Goal: Information Seeking & Learning: Understand process/instructions

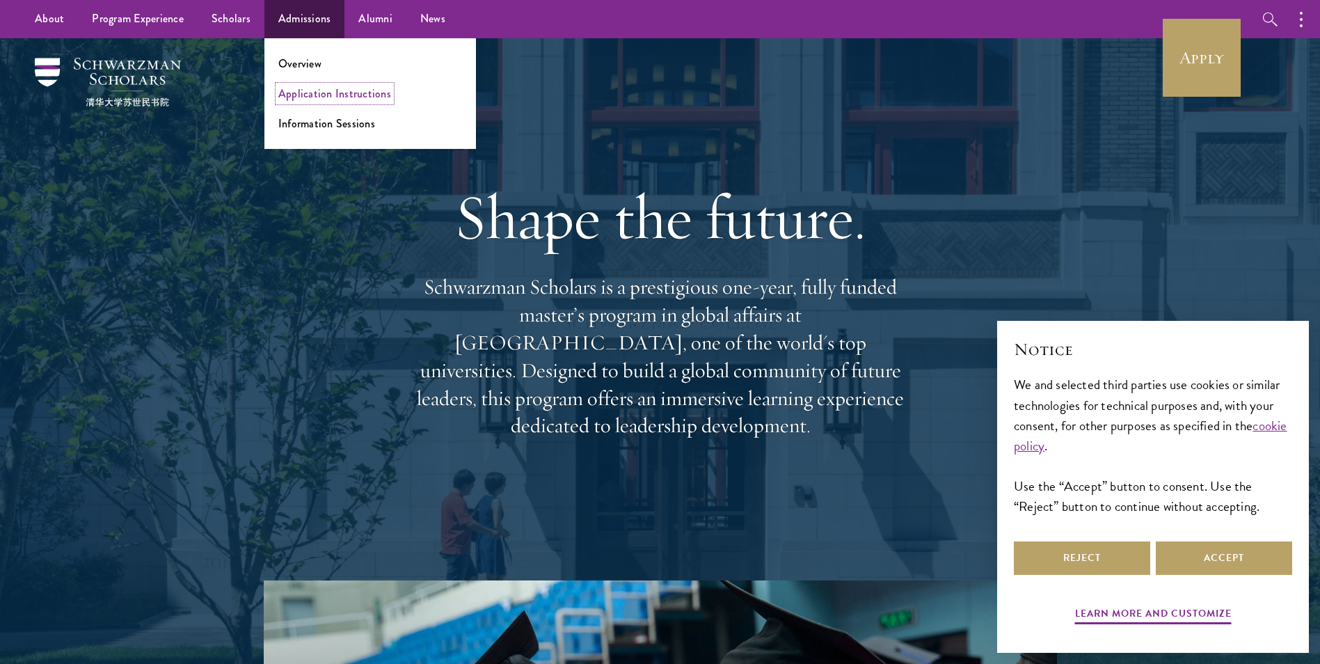
click at [303, 88] on link "Application Instructions" at bounding box center [334, 94] width 113 height 16
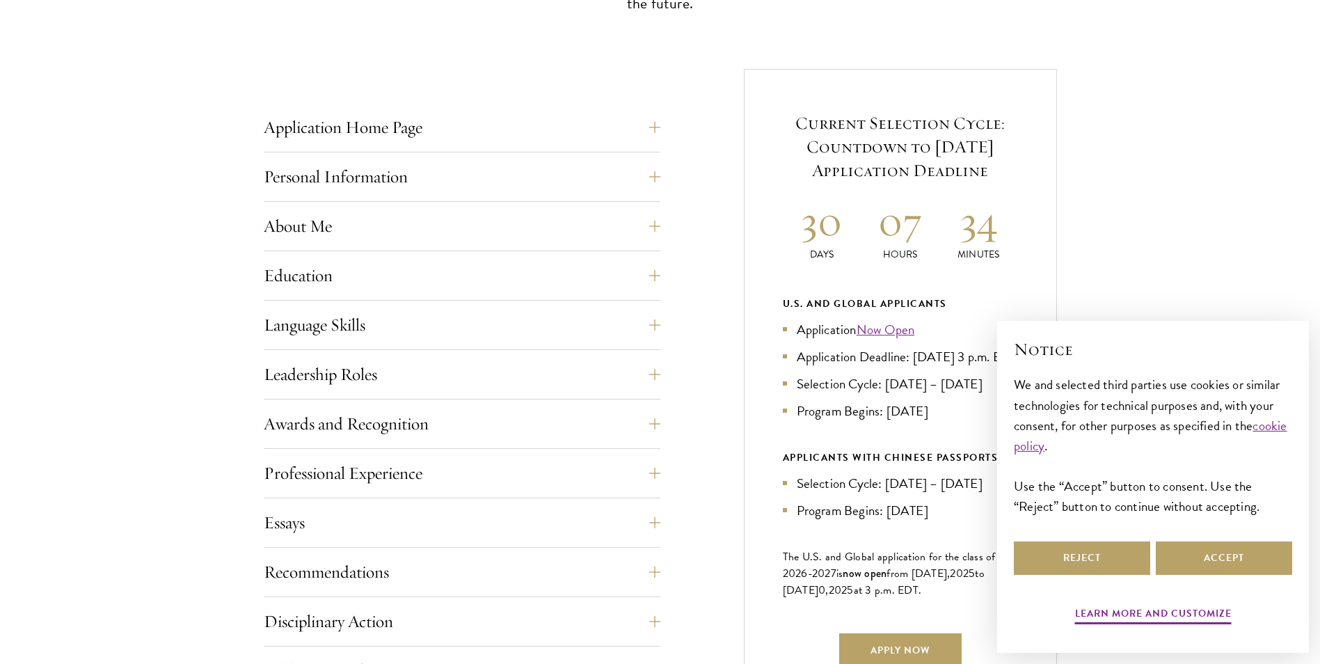
scroll to position [495, 0]
click at [318, 186] on button "Personal Information" at bounding box center [472, 175] width 397 height 33
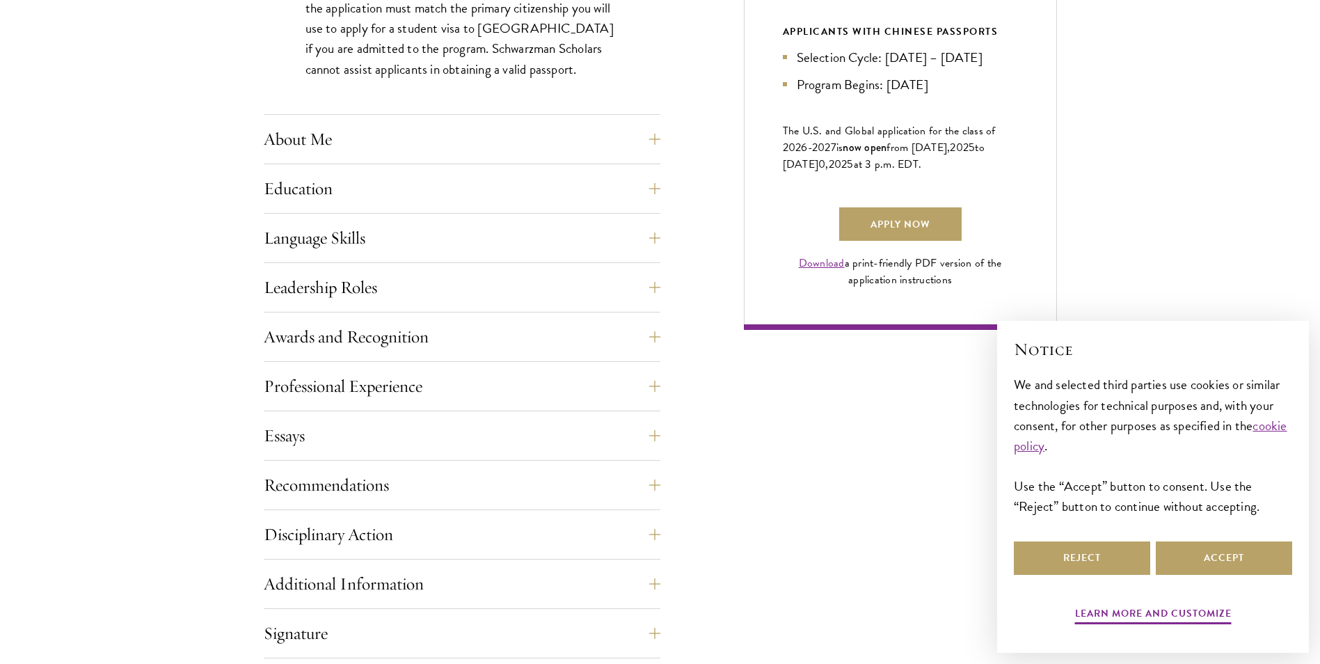
scroll to position [929, 0]
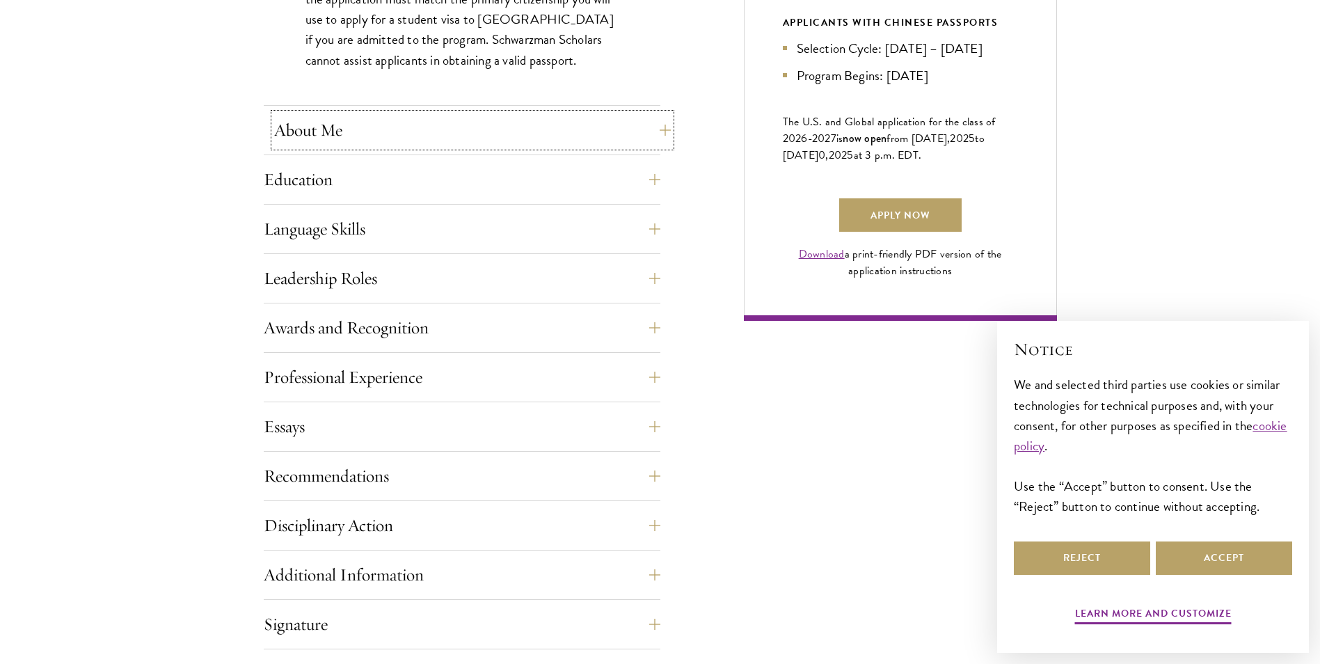
click at [303, 118] on button "About Me" at bounding box center [472, 129] width 397 height 33
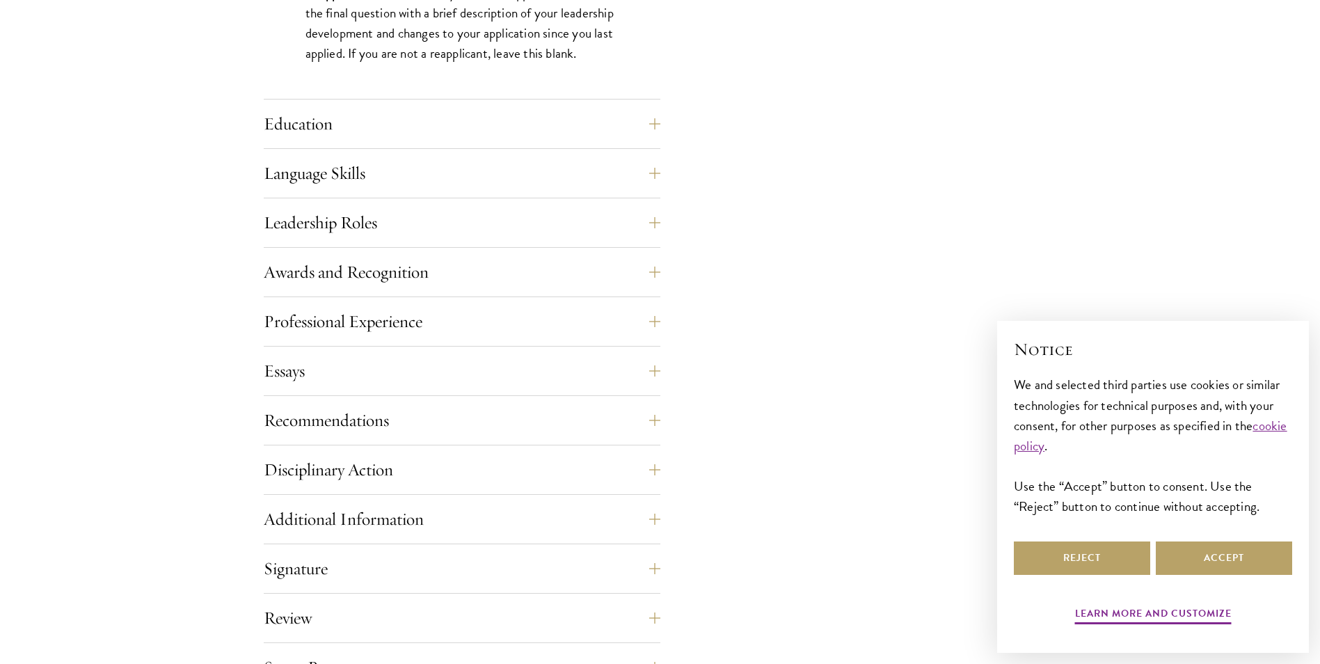
scroll to position [1322, 0]
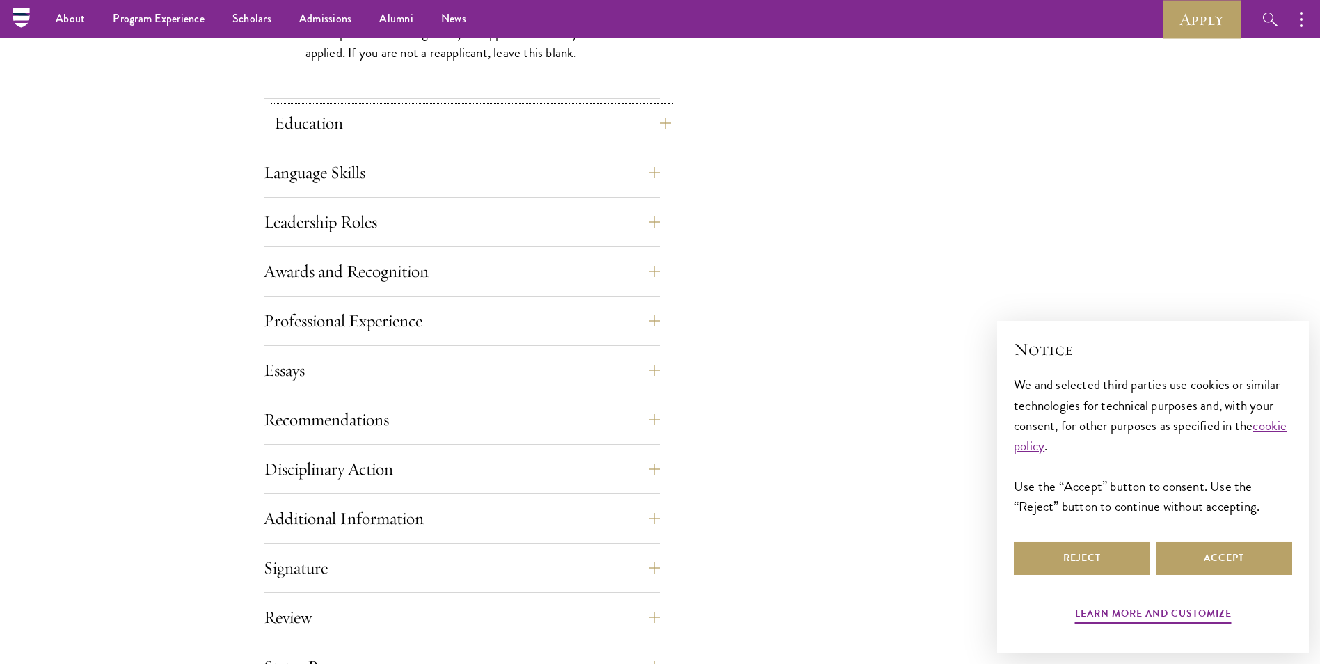
click at [283, 130] on button "Education" at bounding box center [472, 123] width 397 height 33
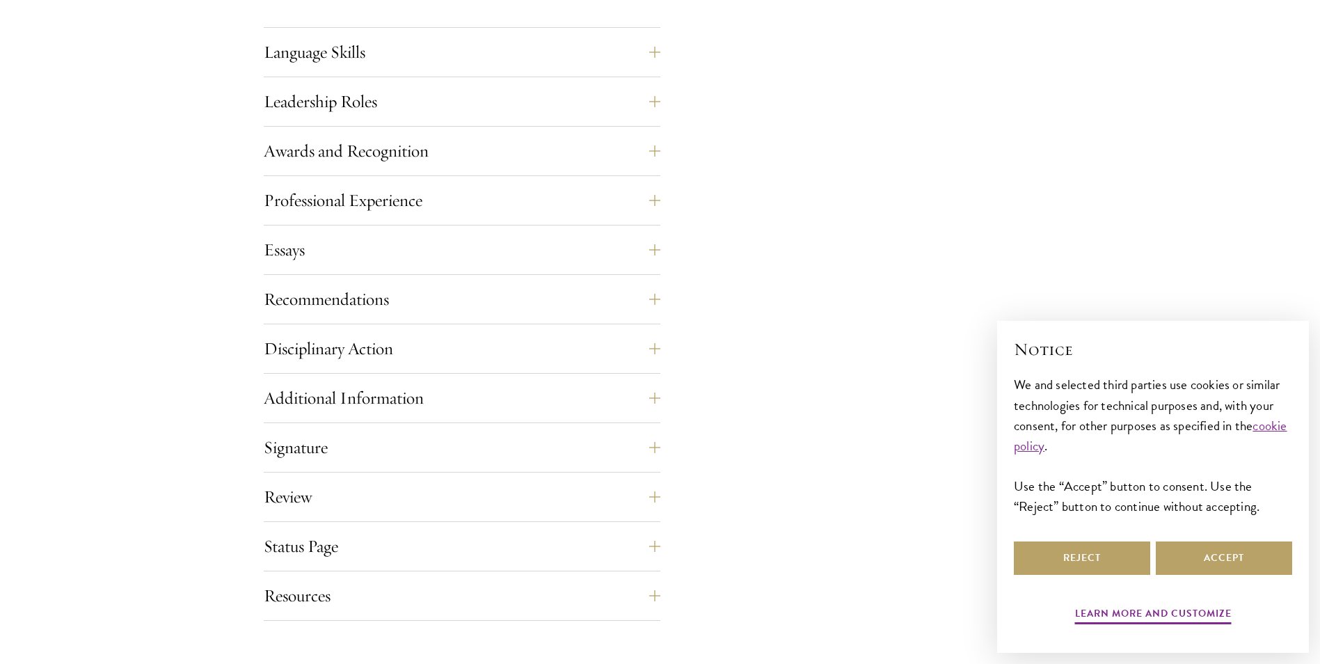
scroll to position [2404, 0]
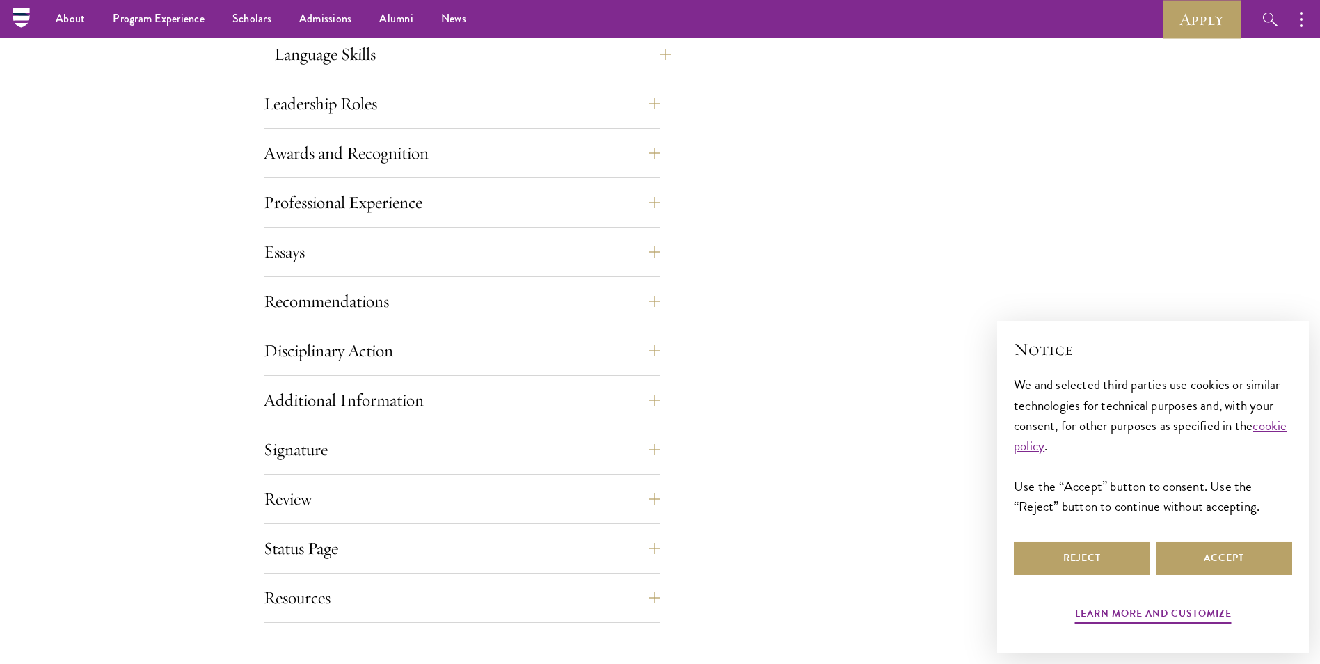
click at [288, 68] on button "Language Skills" at bounding box center [472, 54] width 397 height 33
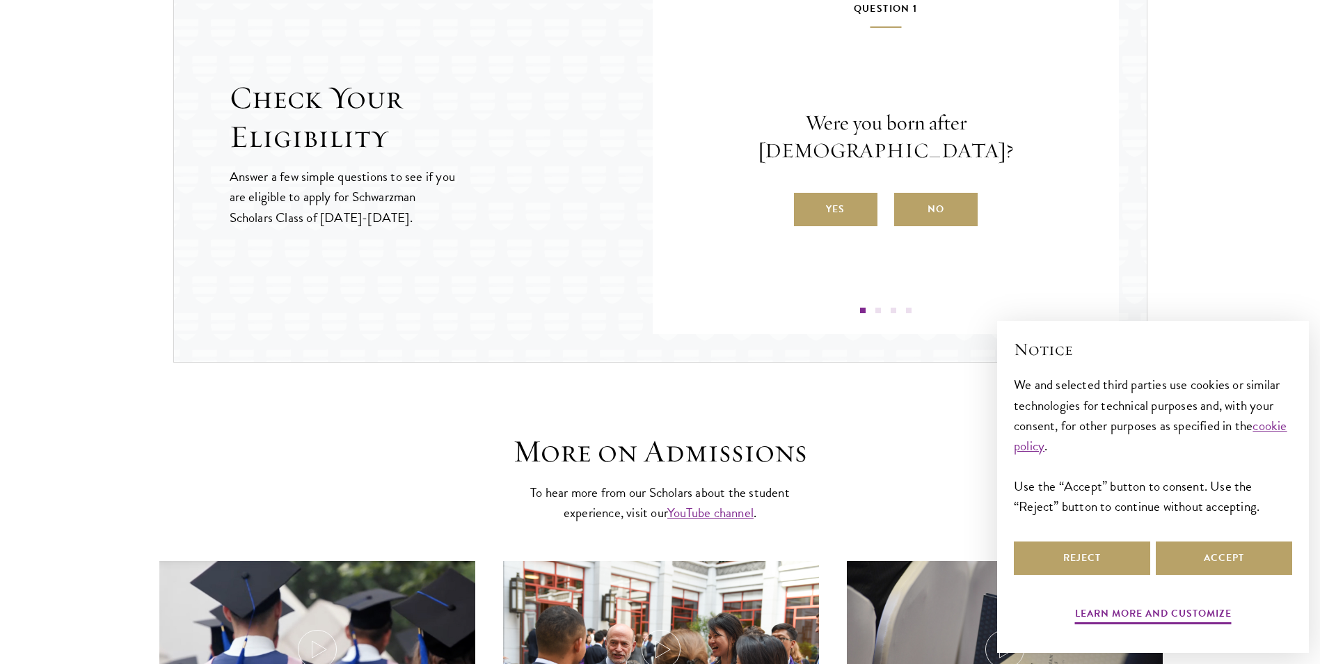
scroll to position [2223, 0]
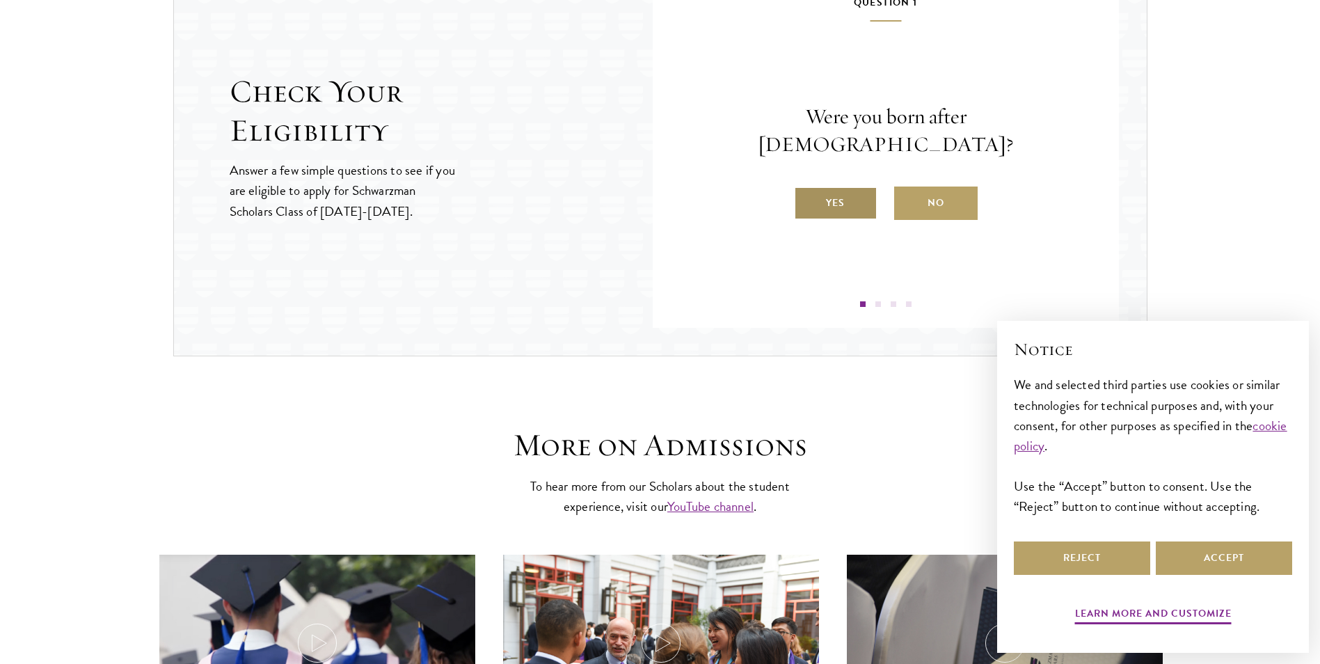
click at [836, 187] on label "Yes" at bounding box center [836, 203] width 84 height 33
click at [807, 188] on input "Yes" at bounding box center [800, 194] width 13 height 13
click at [843, 205] on label "Yes" at bounding box center [836, 203] width 84 height 33
click at [807, 200] on input "Yes" at bounding box center [800, 194] width 13 height 13
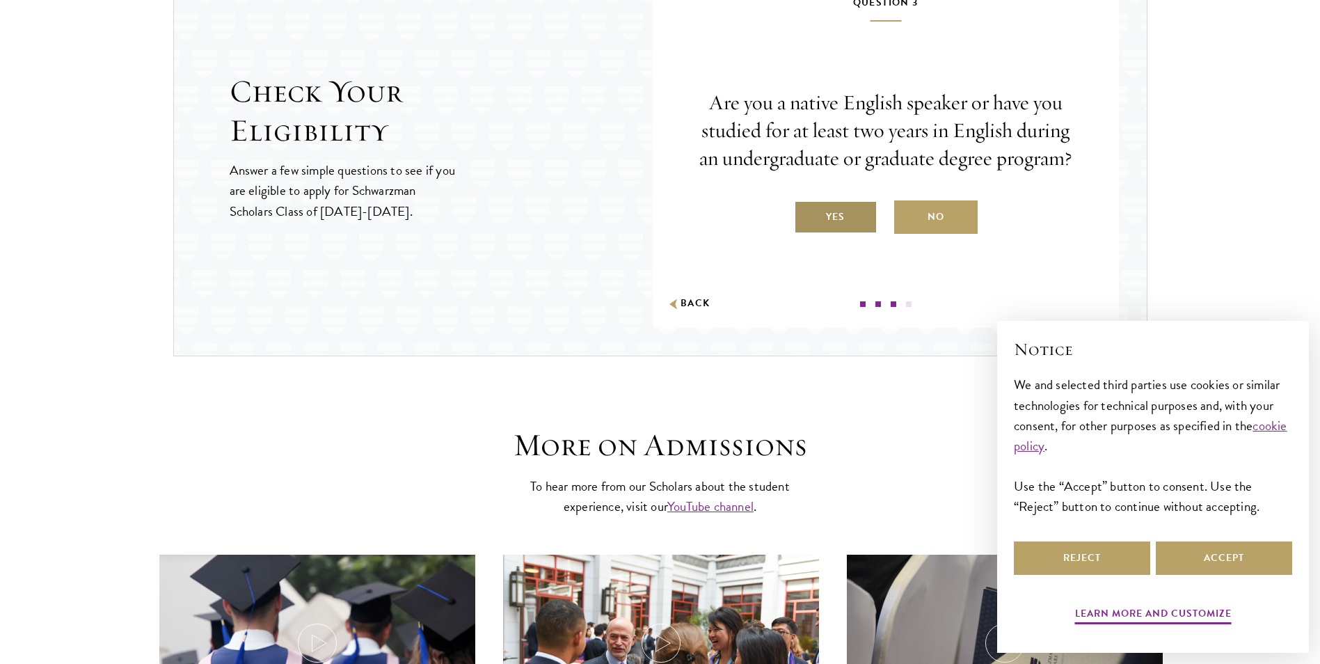
click at [816, 223] on label "Yes" at bounding box center [836, 216] width 84 height 33
click at [807, 214] on input "Yes" at bounding box center [800, 208] width 13 height 13
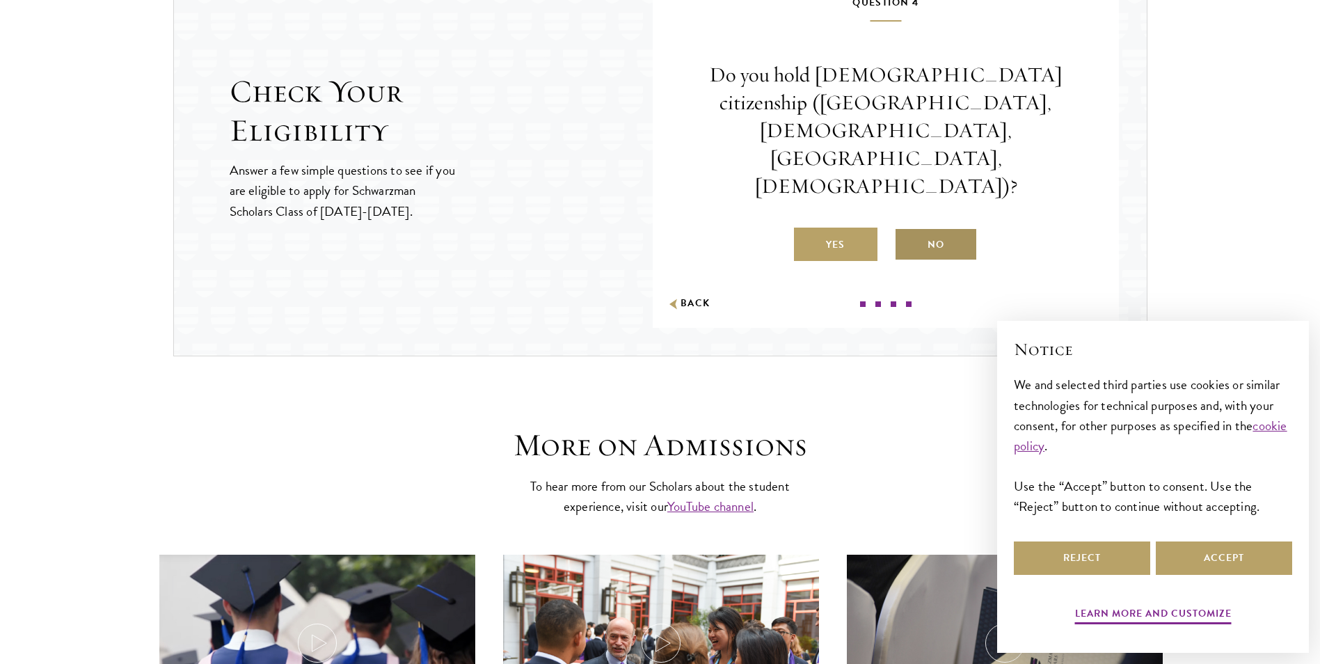
click at [951, 228] on label "No" at bounding box center [936, 244] width 84 height 33
click at [907, 230] on input "No" at bounding box center [900, 236] width 13 height 13
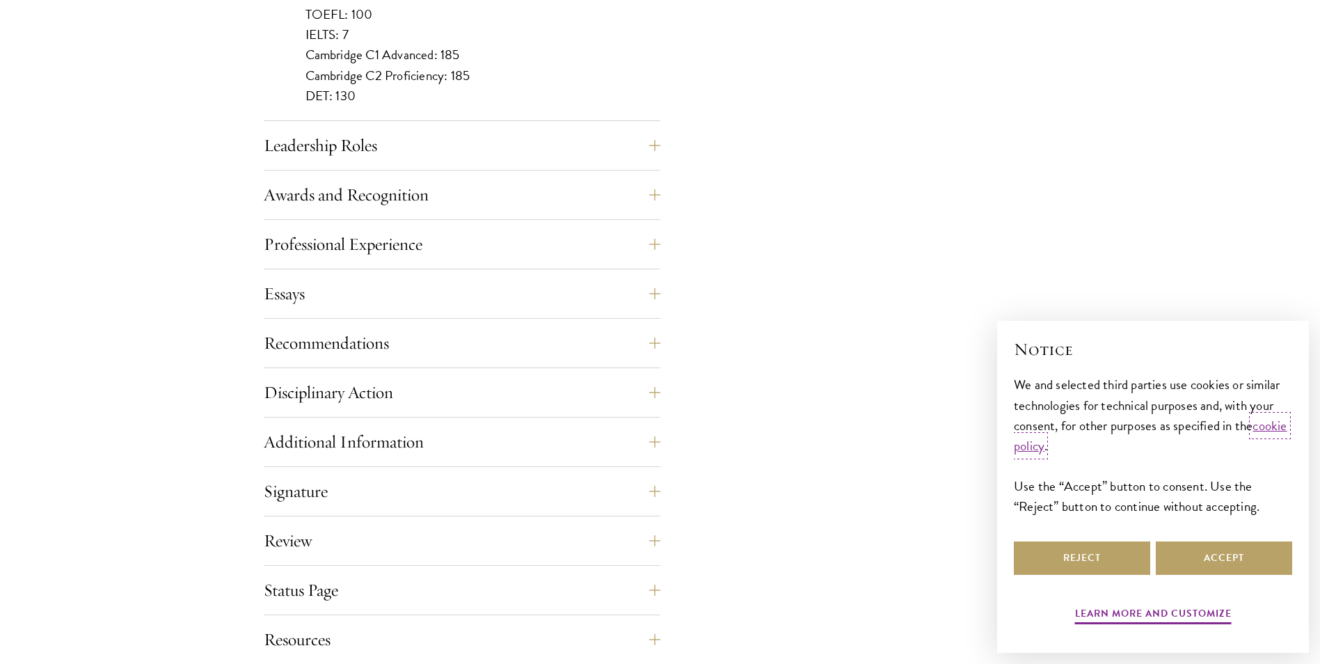
scroll to position [1420, 0]
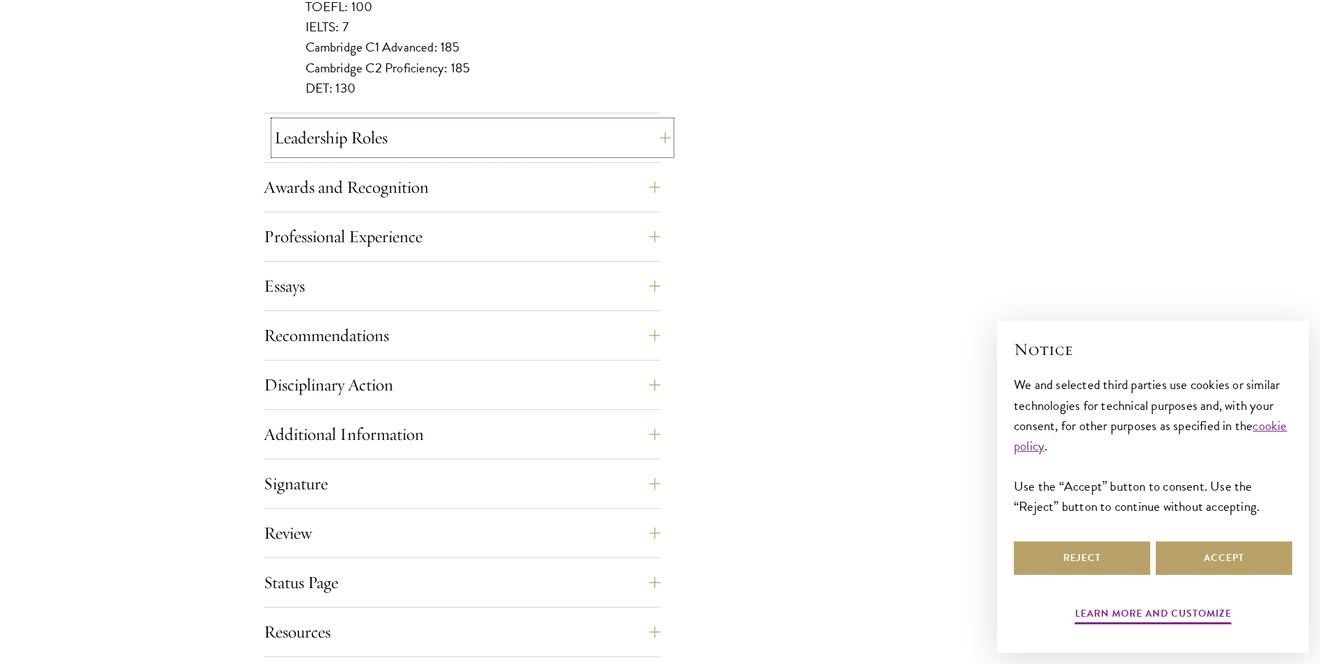
click at [588, 139] on button "Leadership Roles" at bounding box center [472, 137] width 397 height 33
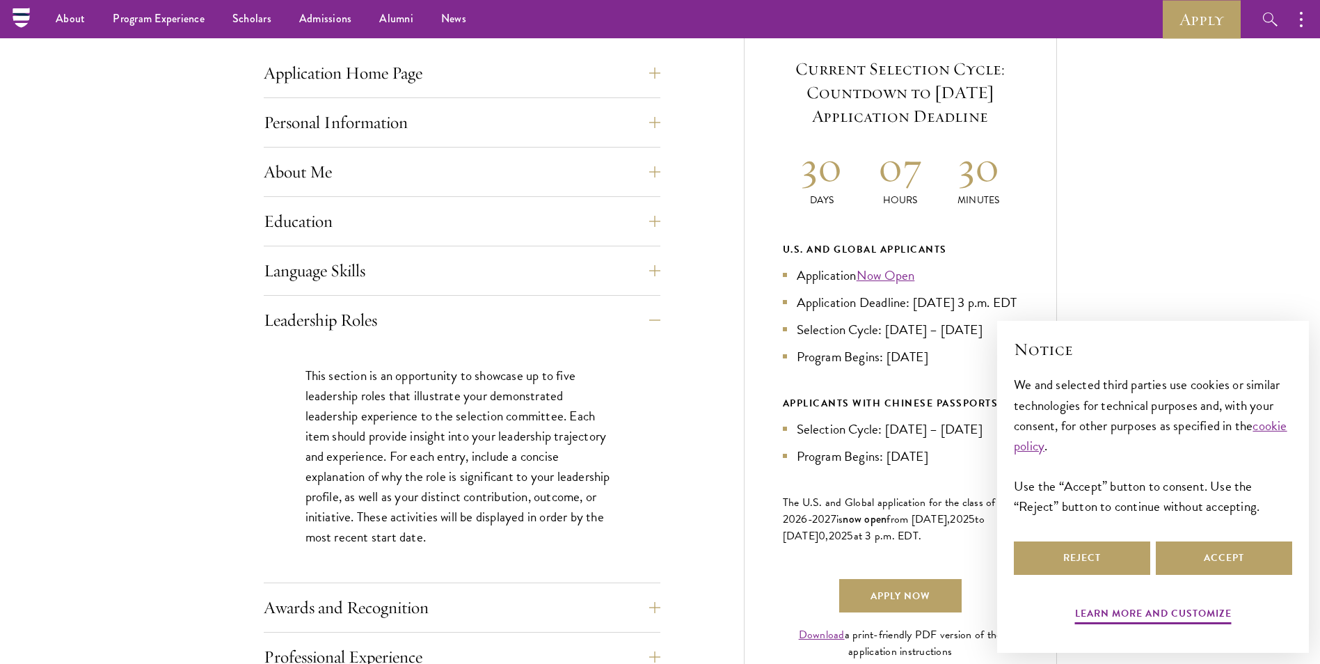
click at [821, 194] on p "Days" at bounding box center [822, 200] width 79 height 15
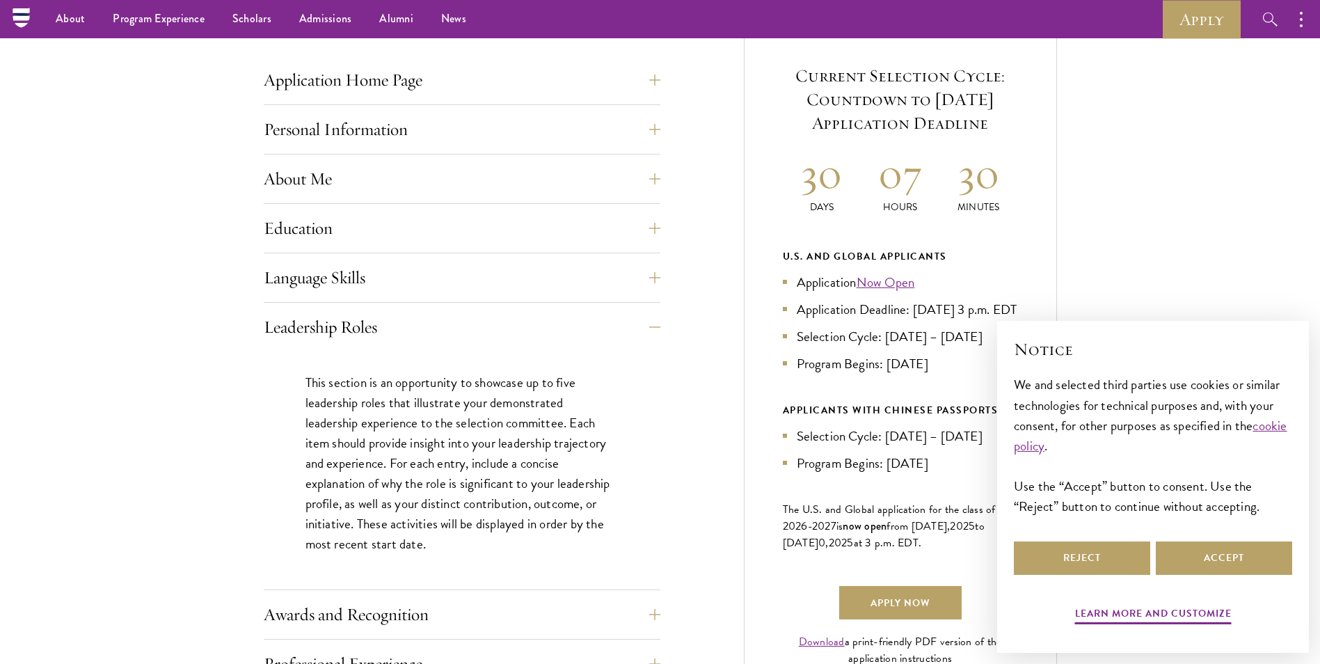
click at [785, 68] on h5 "Current Selection Cycle: Countdown to September 10, 2025 Application Deadline" at bounding box center [900, 99] width 235 height 71
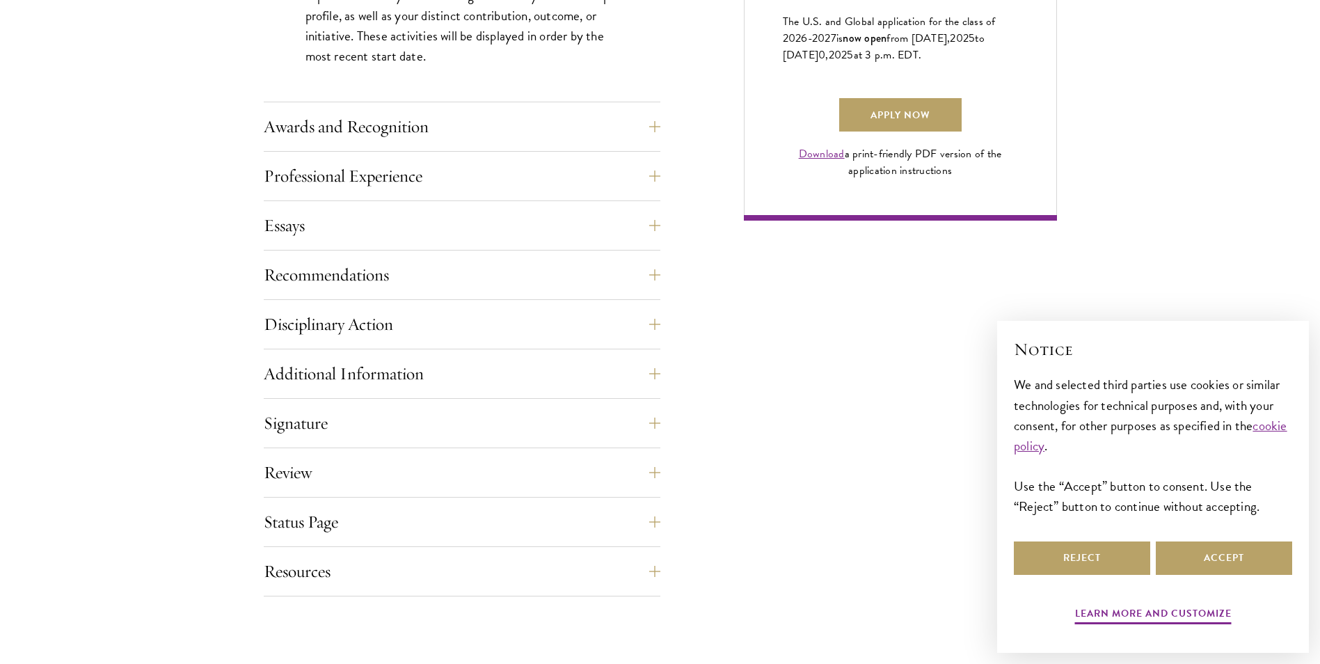
scroll to position [1046, 0]
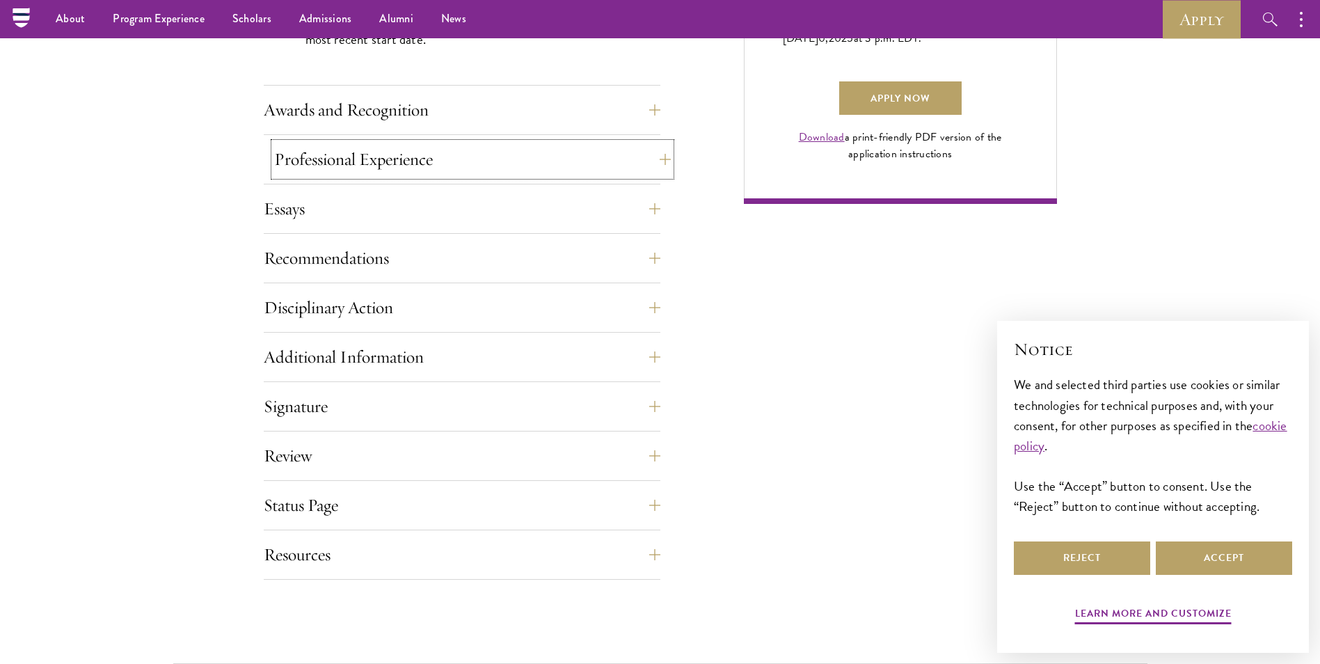
click at [605, 168] on button "Professional Experience" at bounding box center [472, 159] width 397 height 33
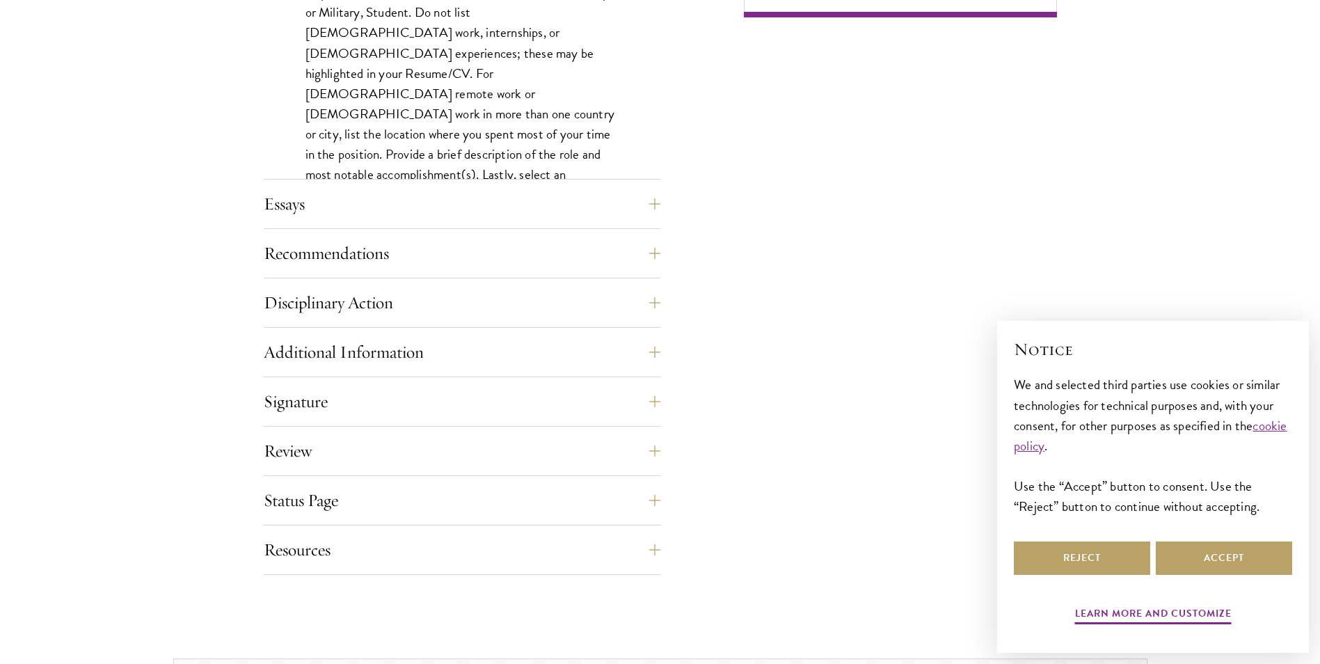
scroll to position [1242, 0]
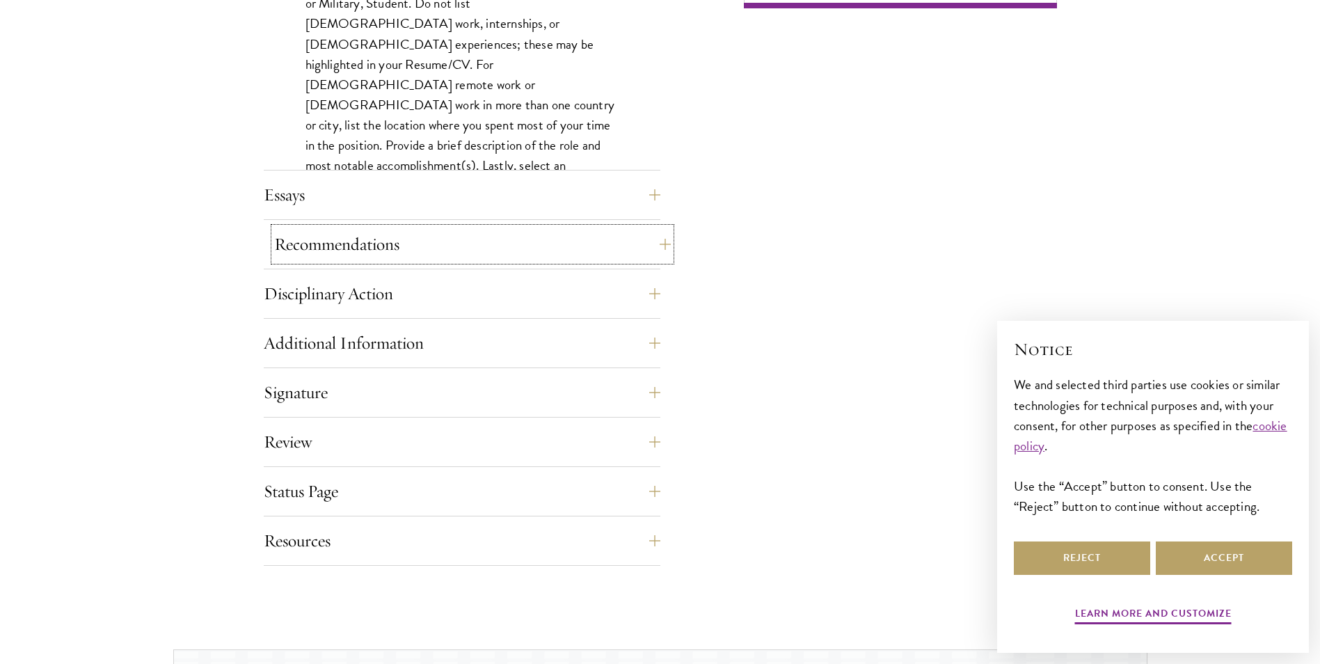
click at [605, 246] on button "Recommendations" at bounding box center [472, 244] width 397 height 33
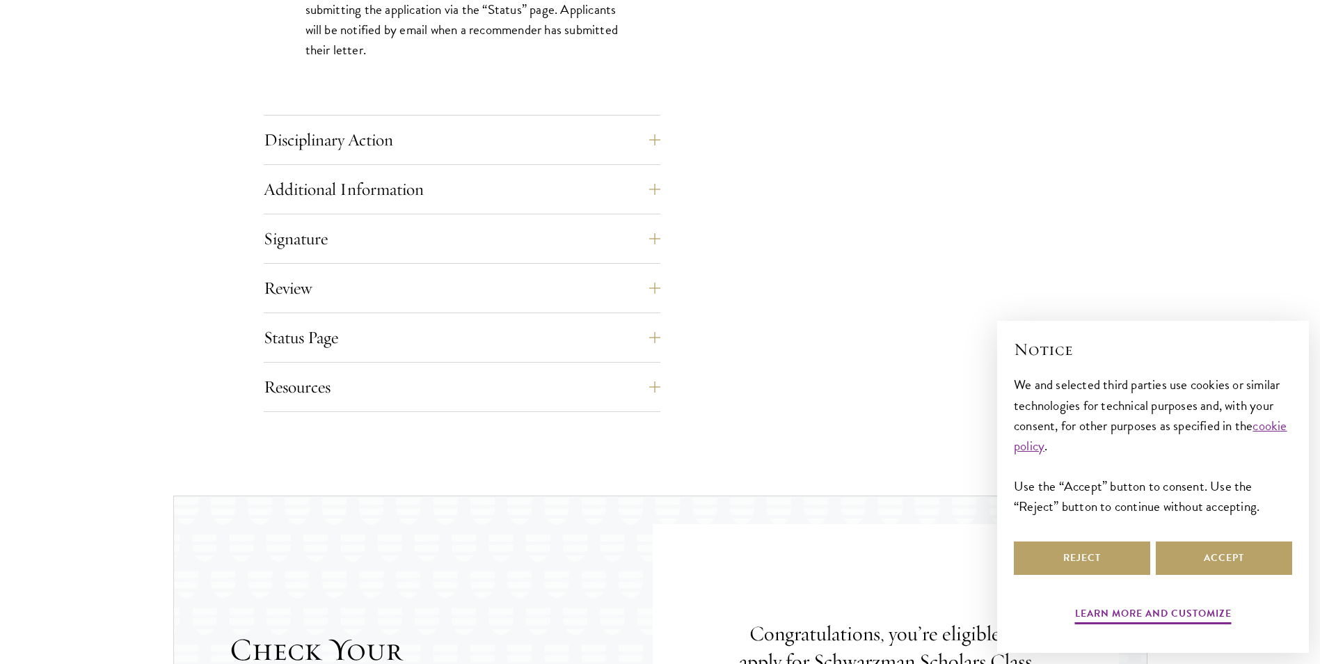
scroll to position [2121, 0]
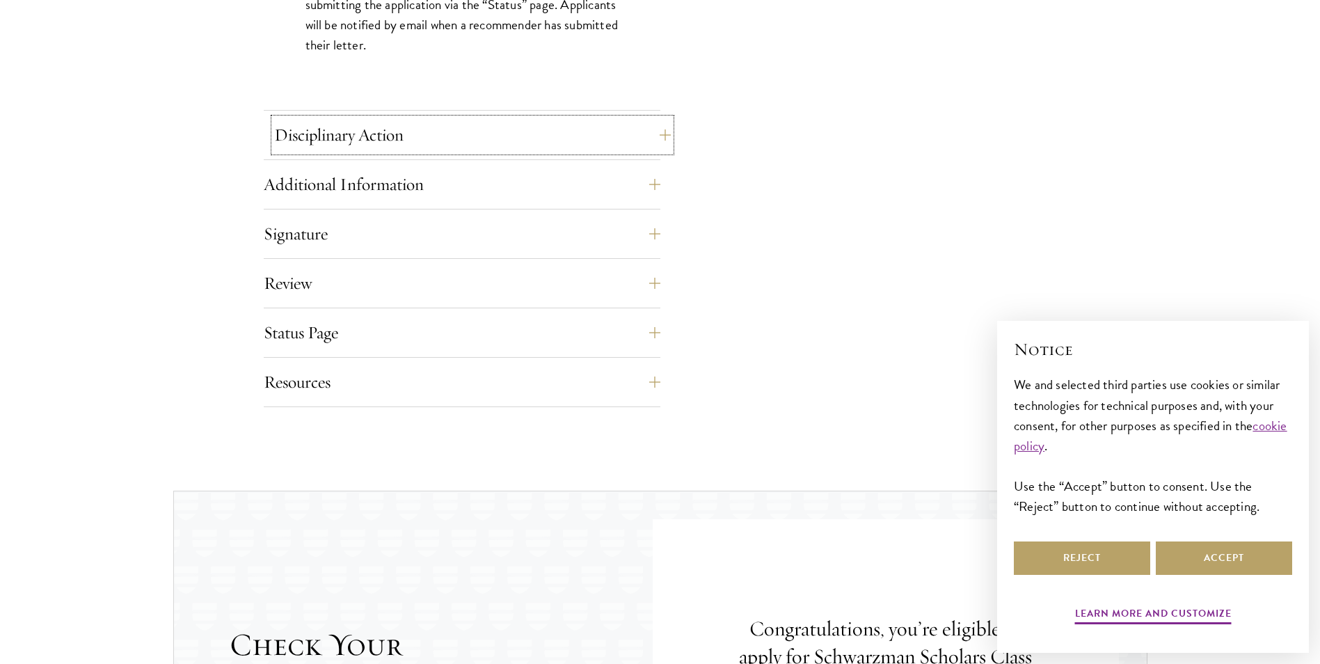
click at [609, 139] on button "Disciplinary Action" at bounding box center [472, 134] width 397 height 33
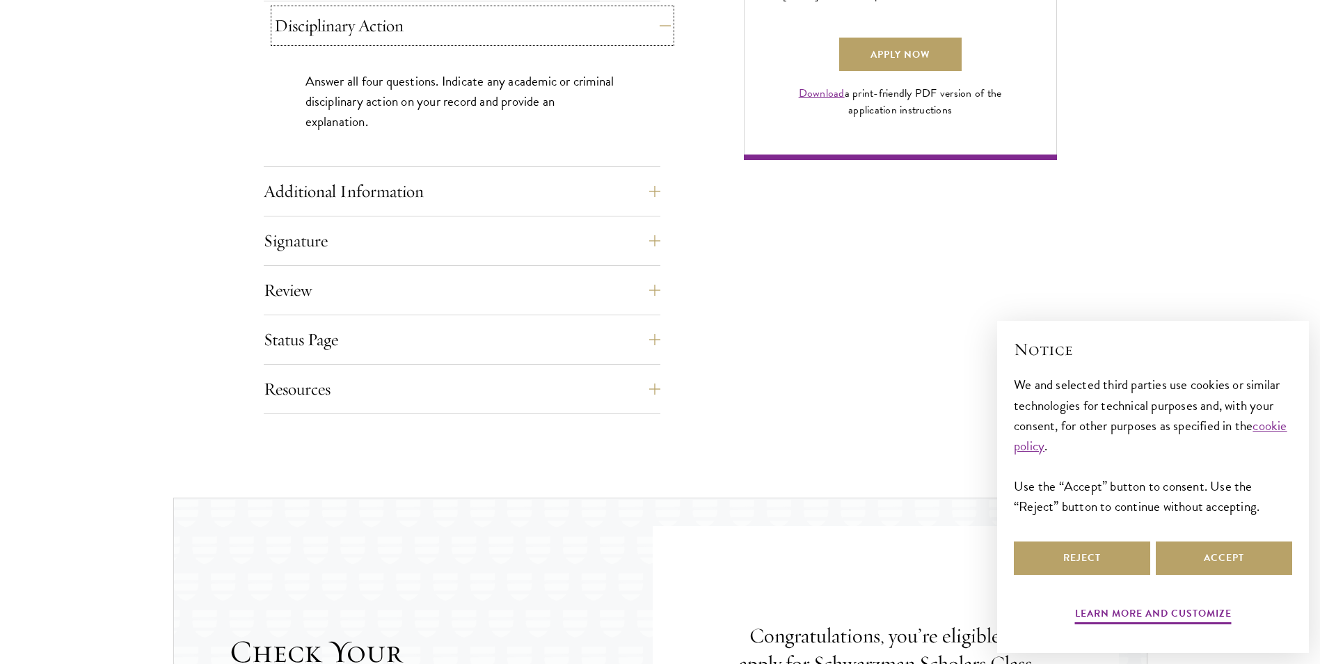
scroll to position [1110, 0]
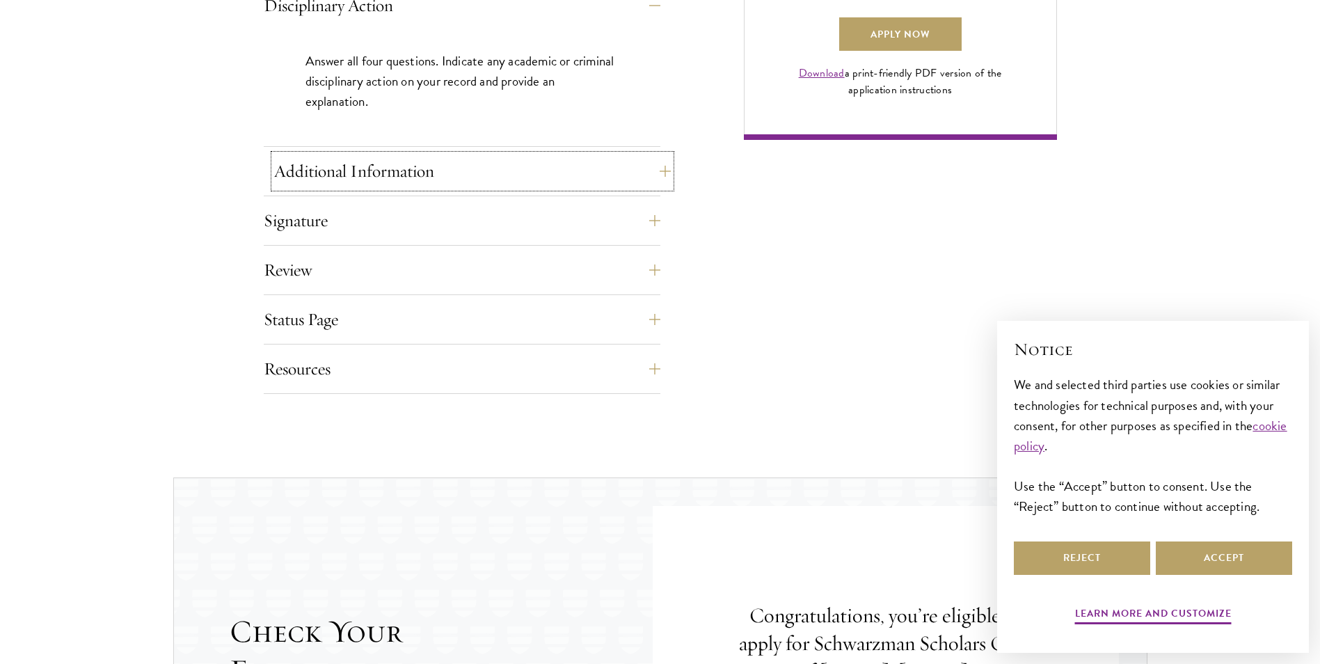
click at [608, 184] on button "Additional Information" at bounding box center [472, 171] width 397 height 33
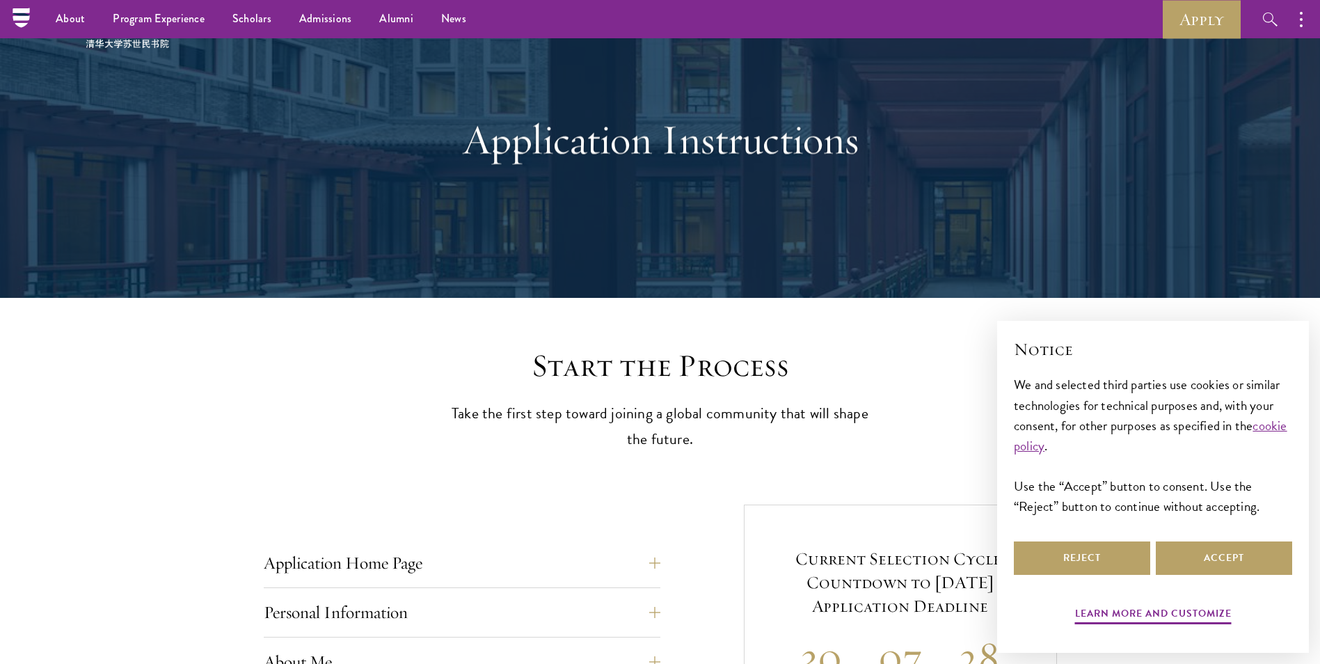
scroll to position [0, 0]
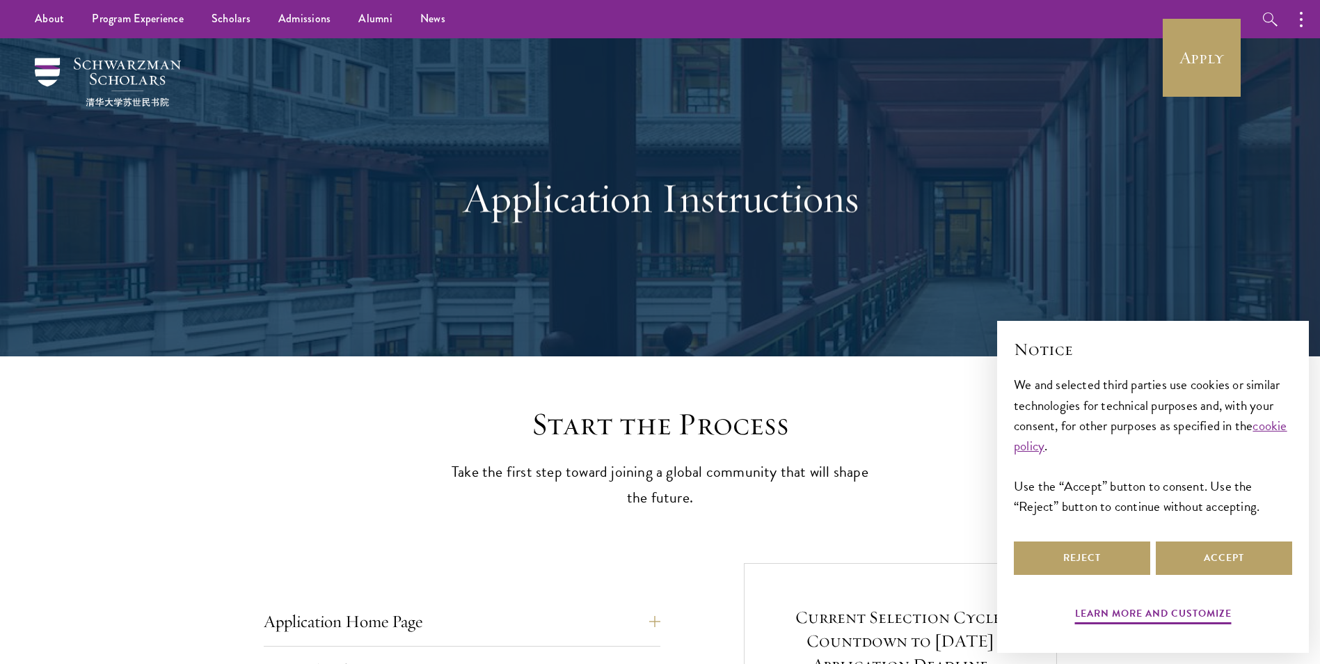
click at [622, 200] on h1 "Application Instructions" at bounding box center [660, 198] width 480 height 50
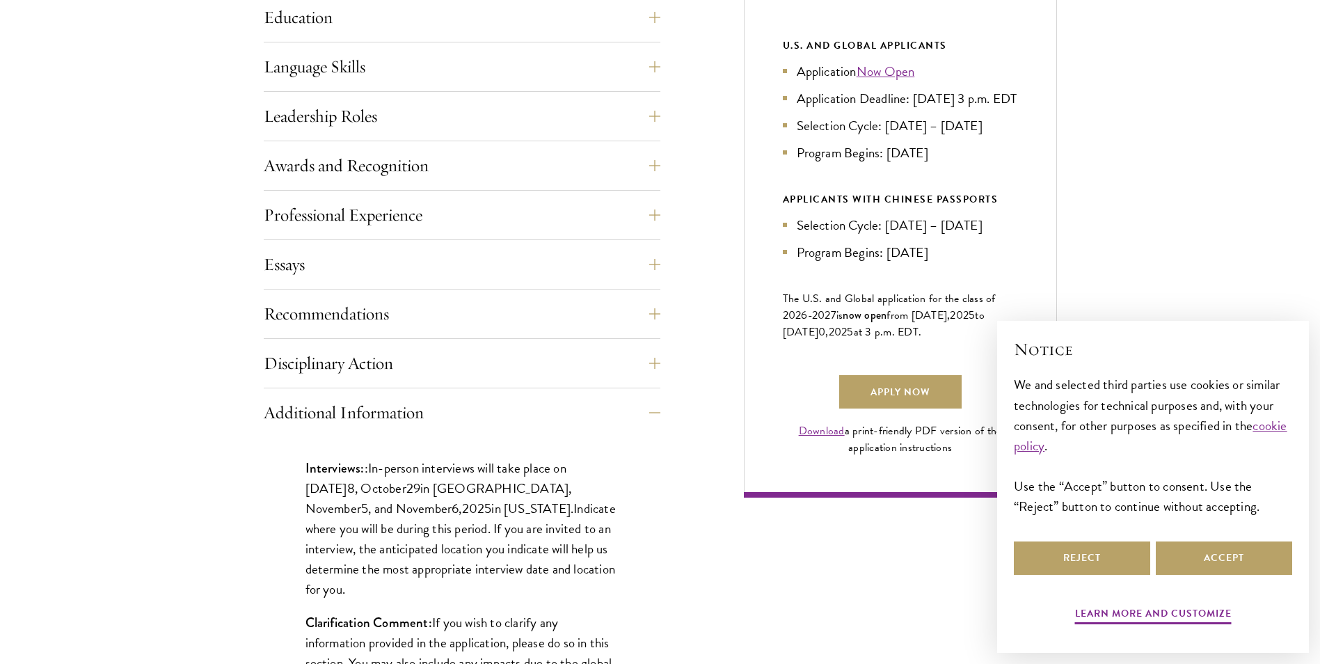
scroll to position [753, 0]
click at [607, 271] on button "Essays" at bounding box center [472, 263] width 397 height 33
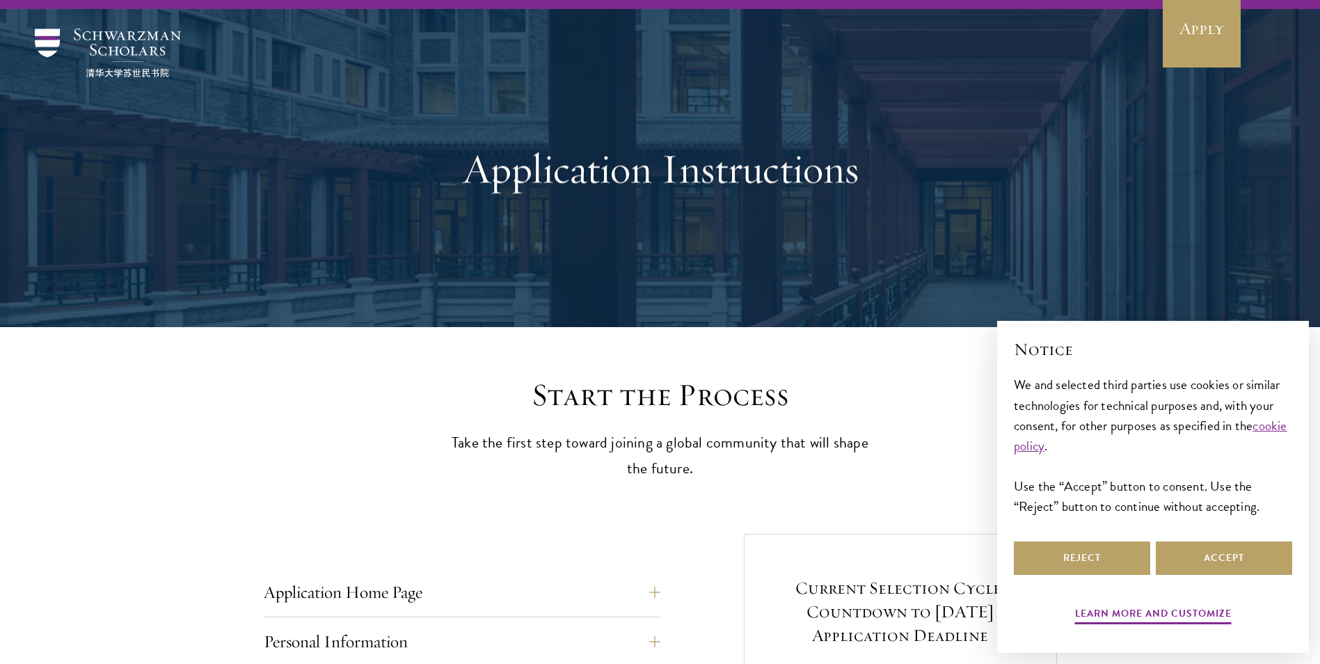
scroll to position [0, 0]
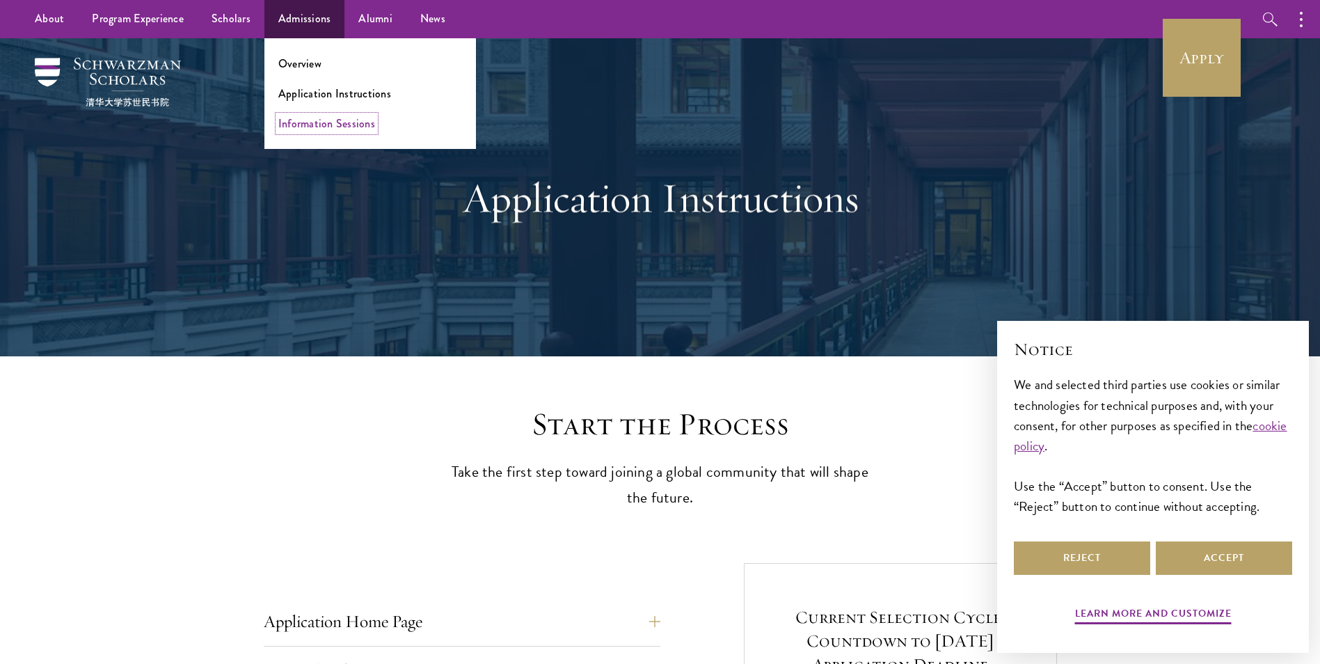
click at [306, 126] on link "Information Sessions" at bounding box center [326, 124] width 97 height 16
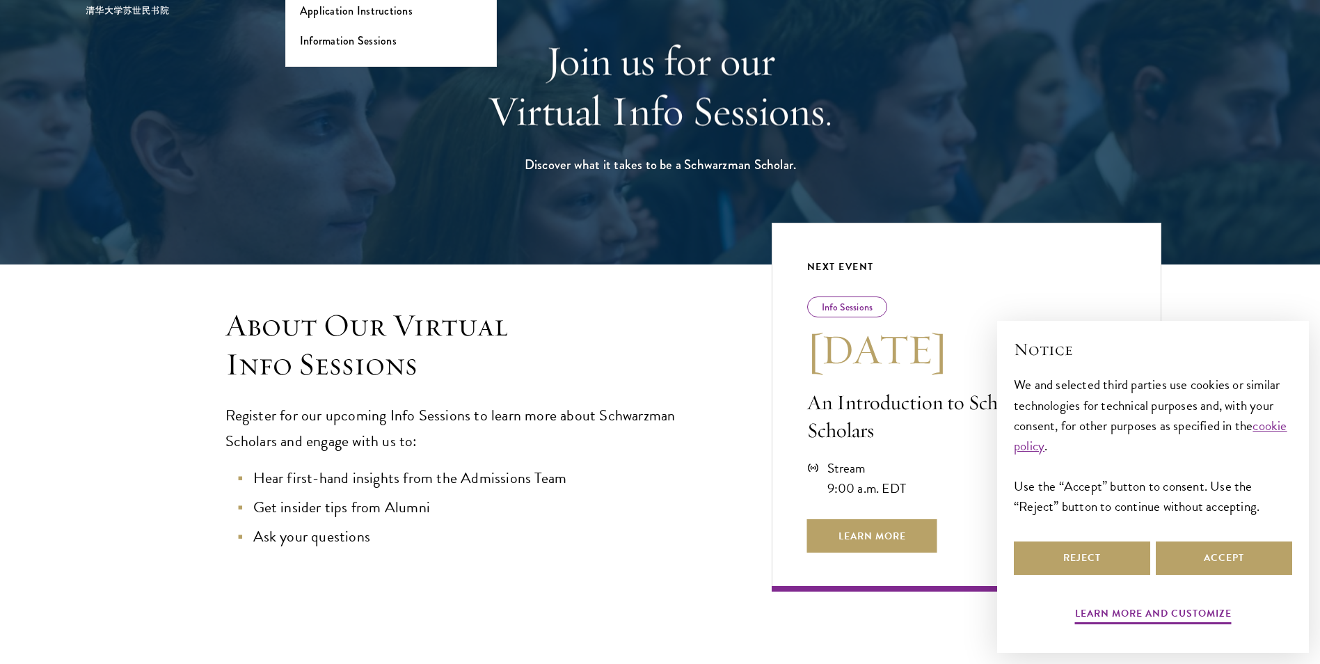
scroll to position [104, 0]
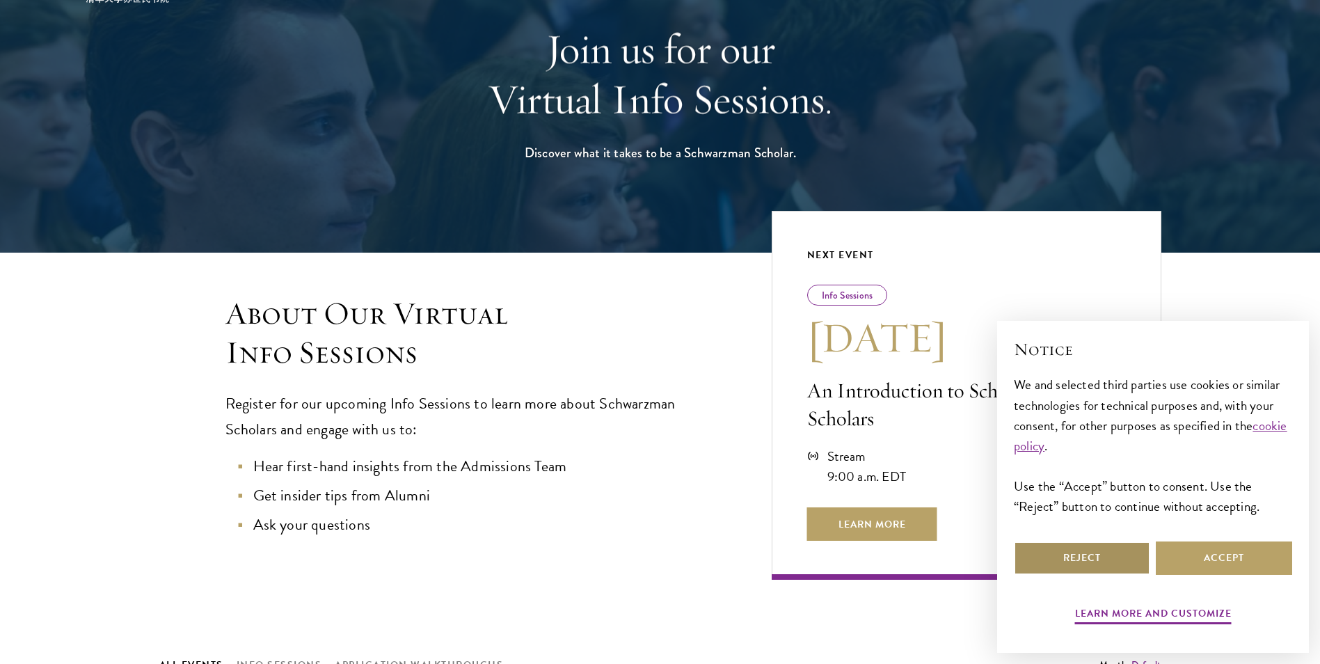
click at [1096, 560] on button "Reject" at bounding box center [1082, 558] width 136 height 33
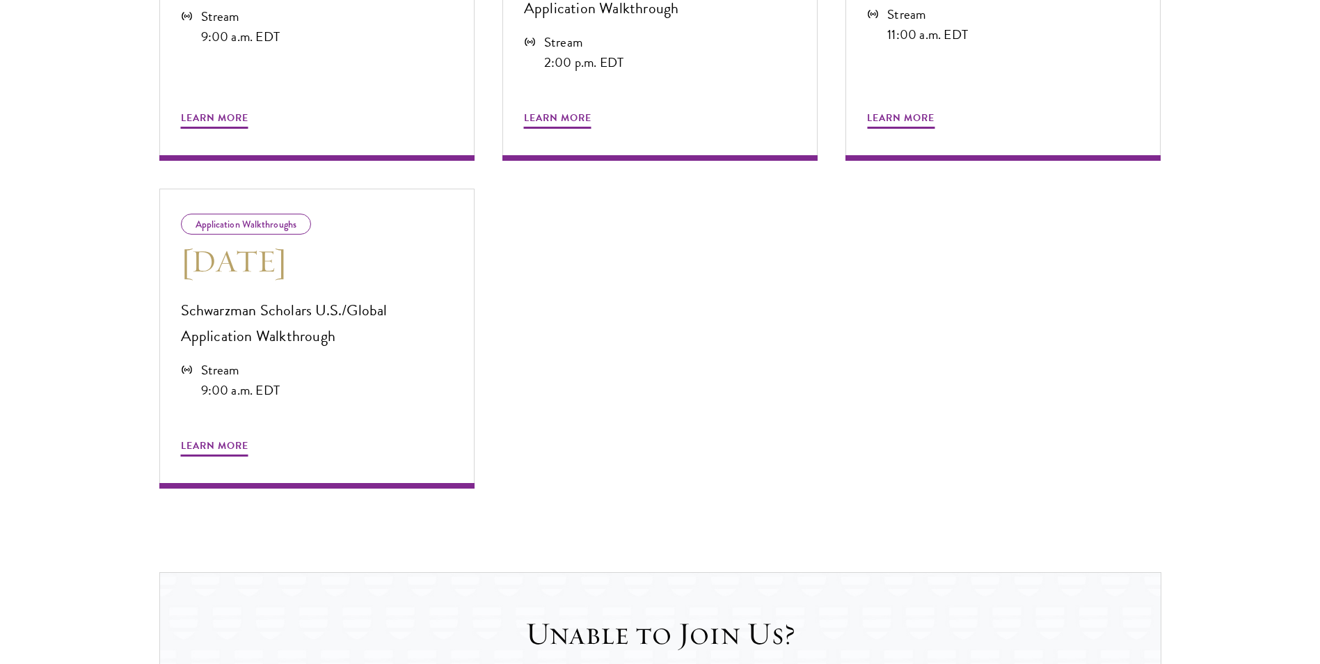
scroll to position [956, 0]
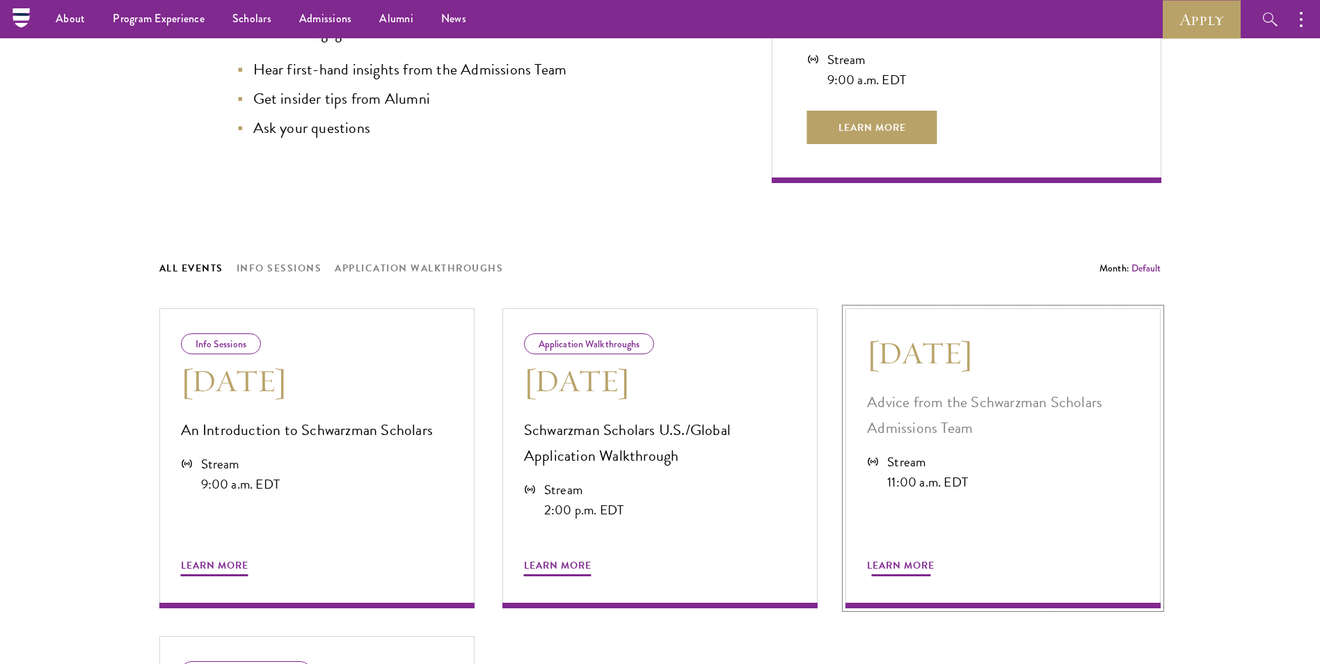
click at [1160, 561] on div "Sep 3 Advice from the Schwarzman Scholars Admissions Team Stream 11:00 a.m. EDT…" at bounding box center [1003, 458] width 315 height 300
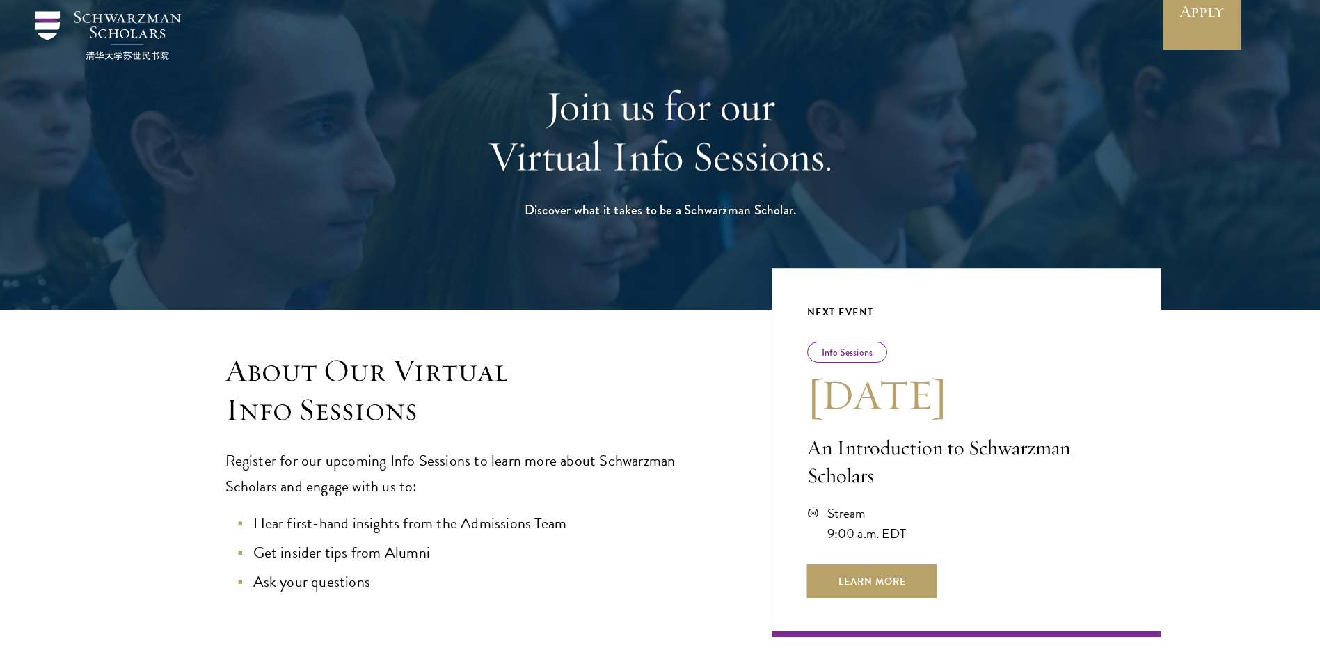
scroll to position [0, 0]
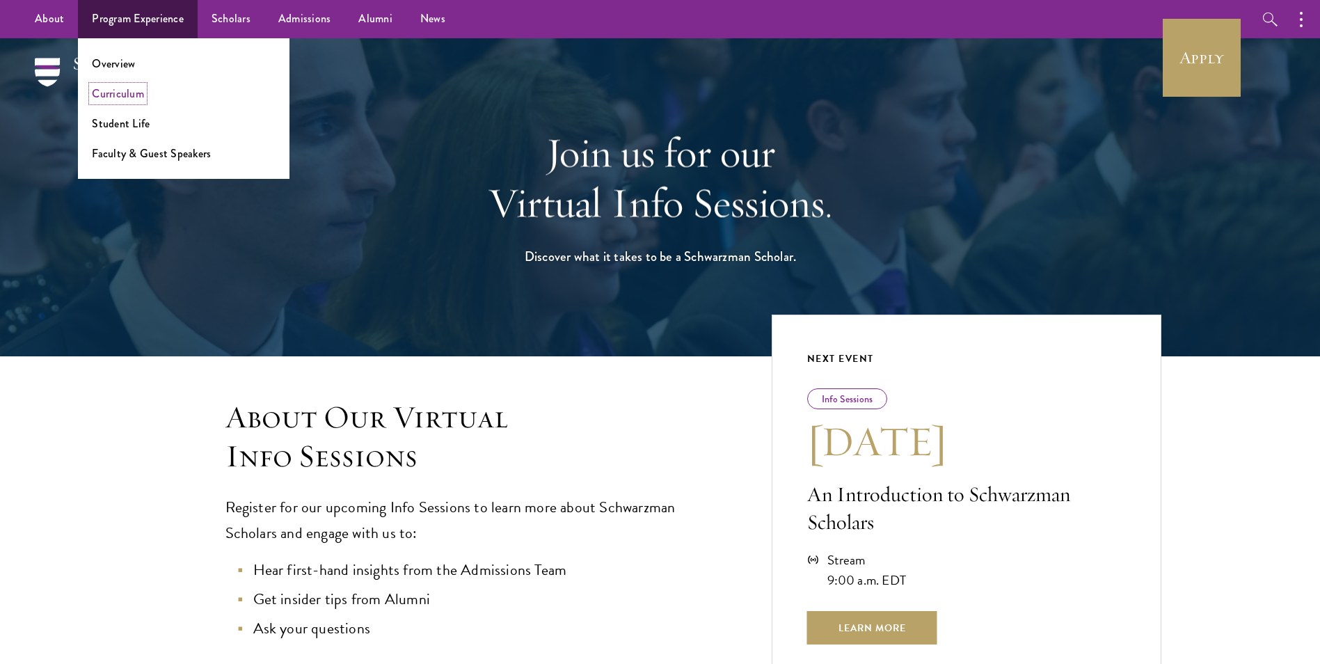
click at [108, 90] on link "Curriculum" at bounding box center [118, 94] width 52 height 16
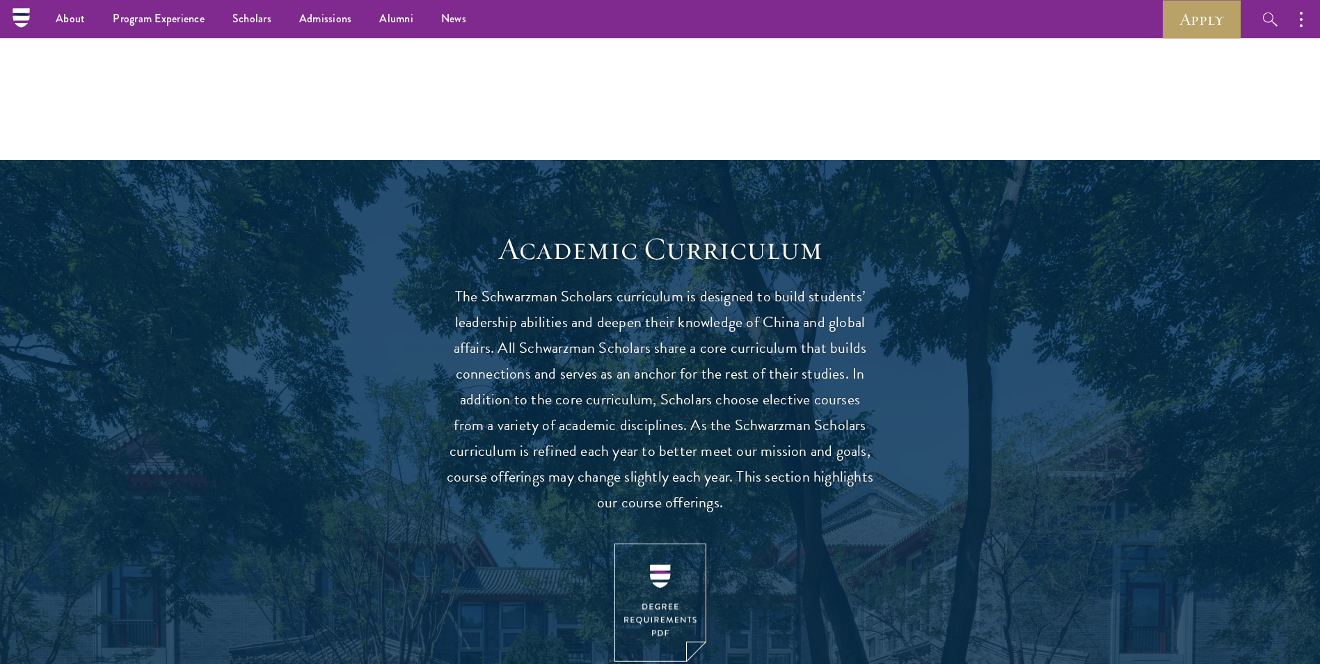
scroll to position [1005, 0]
